Goal: Information Seeking & Learning: Check status

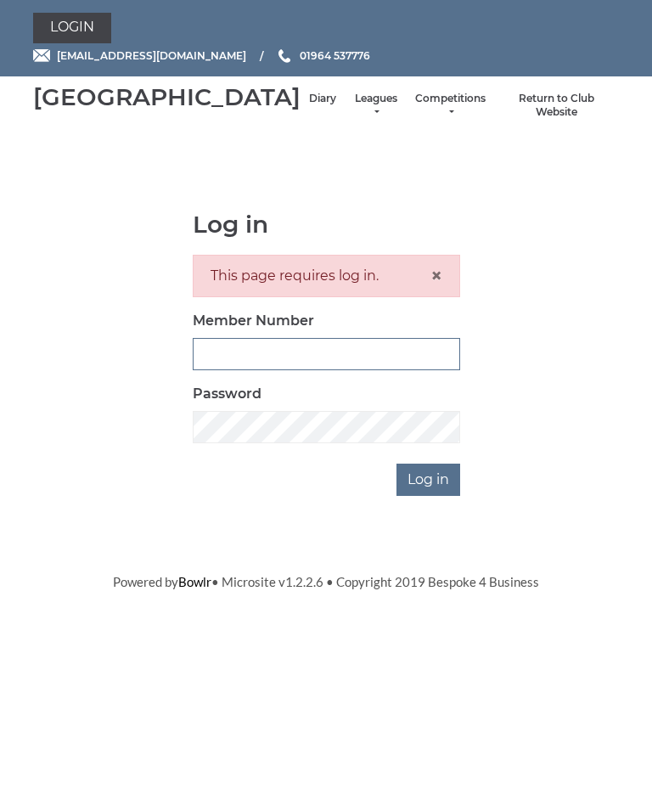
type input "1100"
click at [429, 496] on input "Log in" at bounding box center [428, 479] width 64 height 32
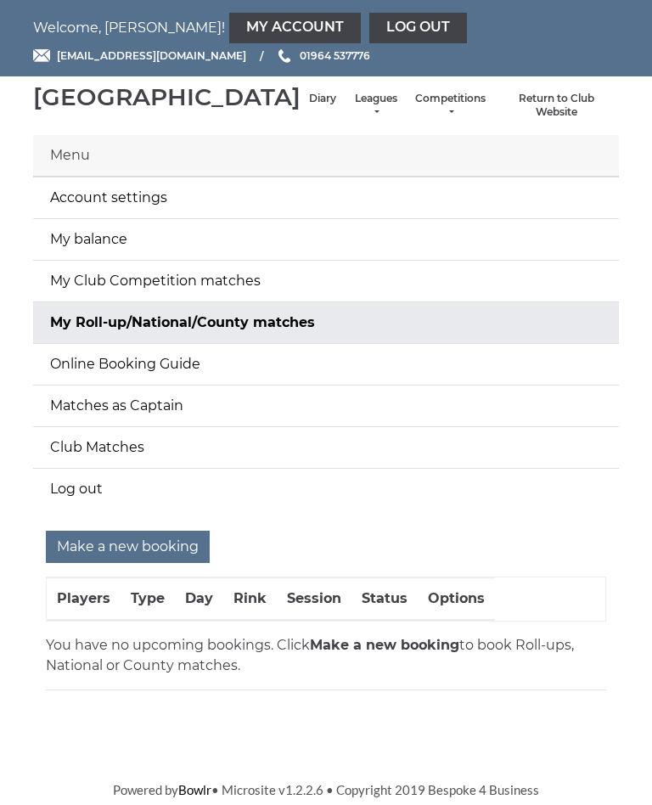
click at [317, 97] on div "[GEOGRAPHIC_DATA] Diary Leagues Club leagues - Winter 2025-6 Club leagues - Sum…" at bounding box center [325, 105] width 611 height 45
click at [353, 115] on link "Leagues" at bounding box center [375, 106] width 45 height 28
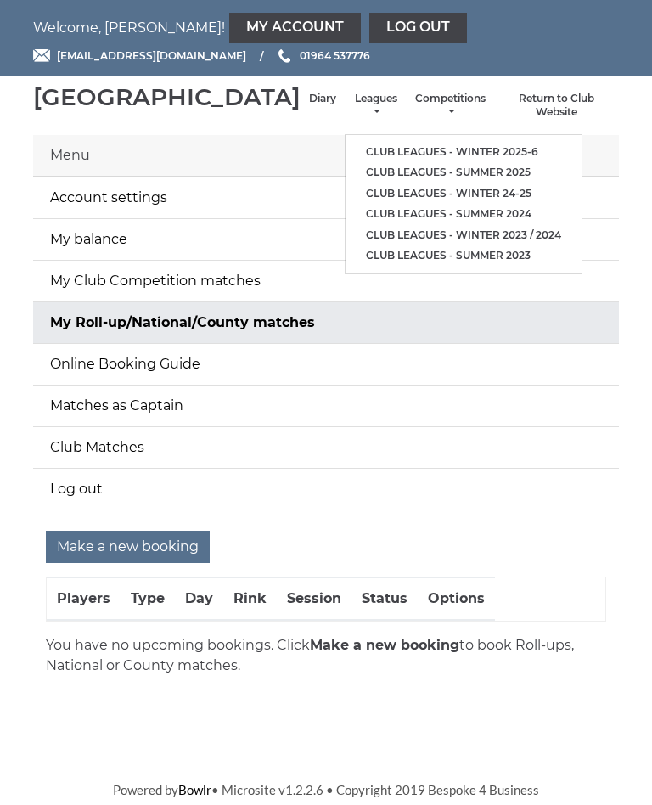
click at [419, 147] on link "Club leagues - Winter 2025-6" at bounding box center [463, 152] width 236 height 21
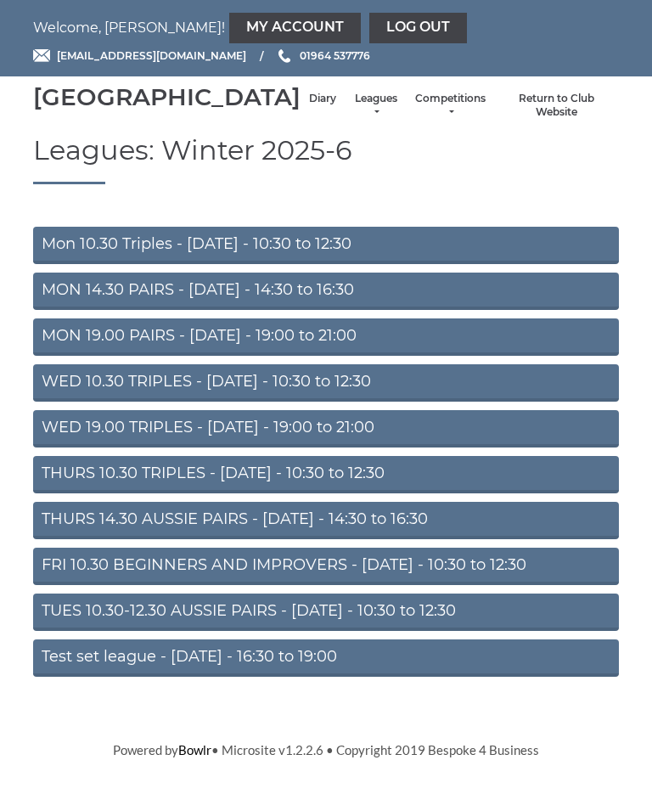
click at [410, 585] on link "FRI 10.30 BEGINNERS AND IMPROVERS - Friday - 10:30 to 12:30" at bounding box center [326, 565] width 586 height 37
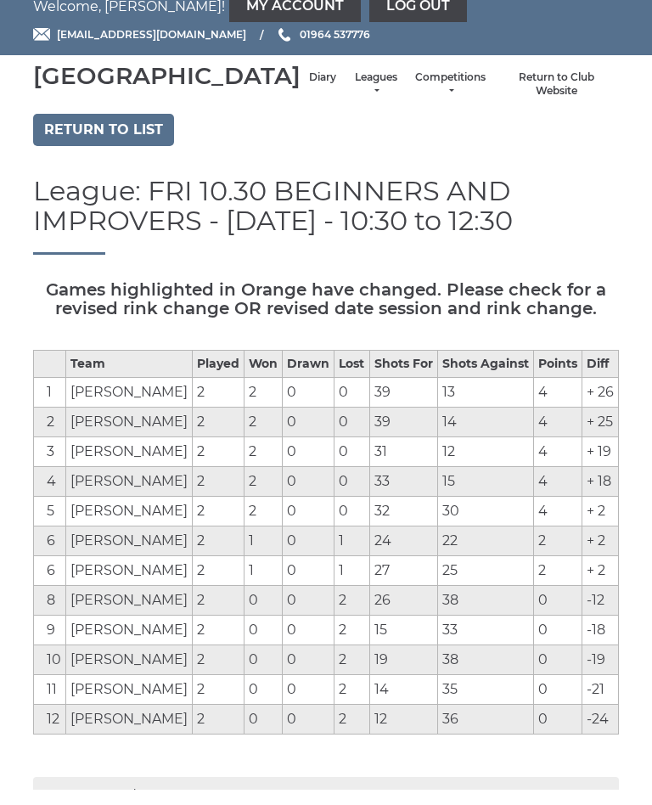
scroll to position [22, 0]
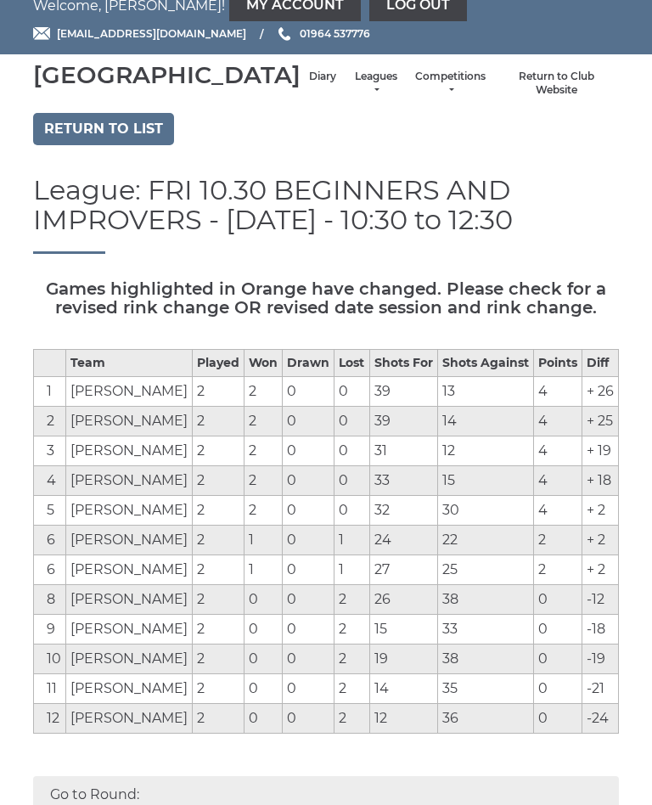
click at [369, 1] on link "Log out" at bounding box center [418, 6] width 98 height 31
